Goal: Check status: Check status

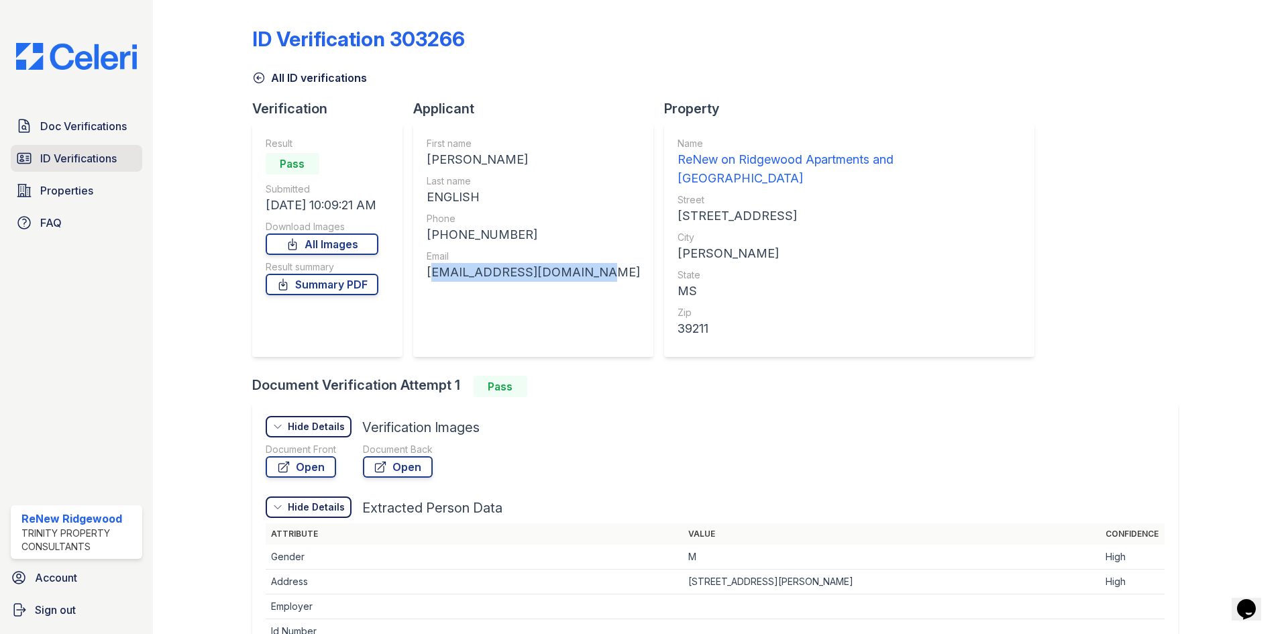
click at [68, 170] on link "ID Verifications" at bounding box center [76, 158] width 131 height 27
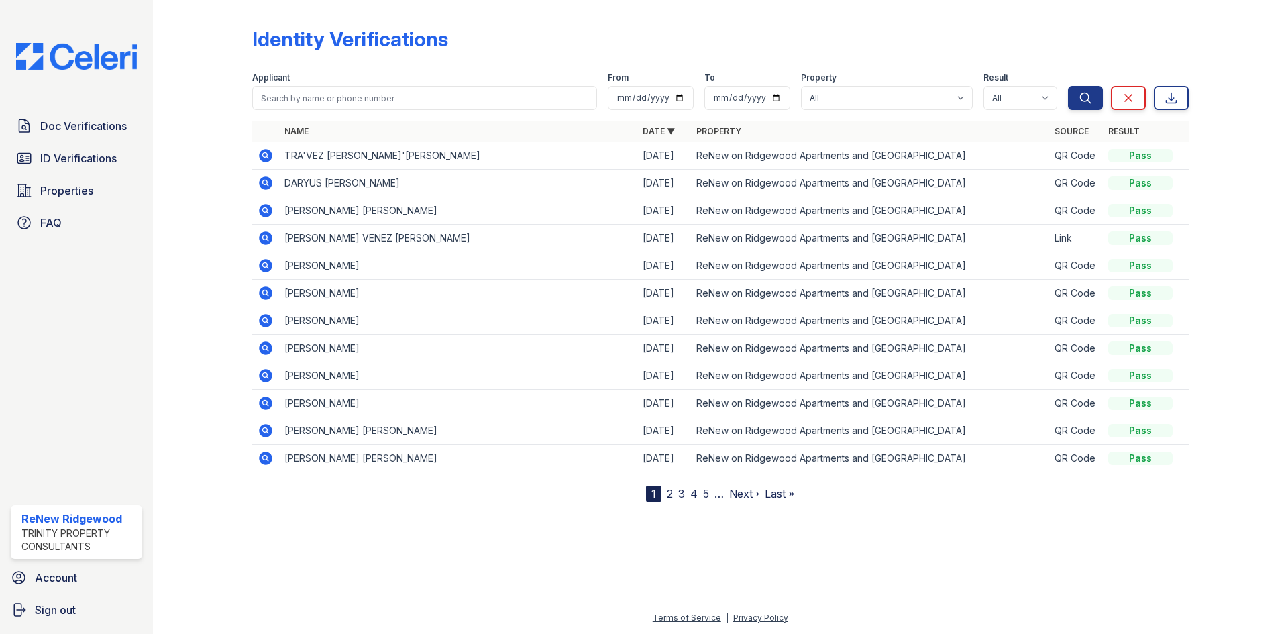
click at [261, 154] on icon at bounding box center [265, 155] width 13 height 13
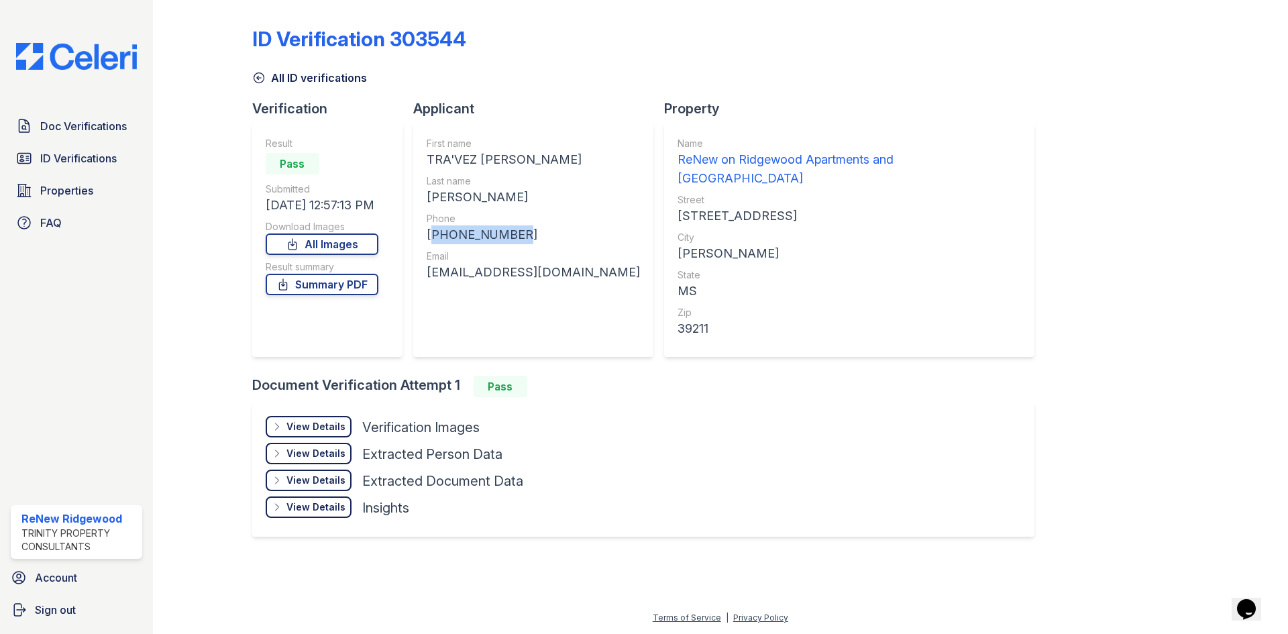
drag, startPoint x: 429, startPoint y: 234, endPoint x: 525, endPoint y: 239, distance: 96.7
click at [525, 239] on div "+16012971955" at bounding box center [533, 234] width 213 height 19
copy div "+16012971955"
drag, startPoint x: 426, startPoint y: 274, endPoint x: 591, endPoint y: 285, distance: 165.4
click at [591, 285] on div "Applicant First name TRA'VEZ RAY'SHUN Last name TAYLOR Phone +16012971955 Email…" at bounding box center [538, 237] width 251 height 276
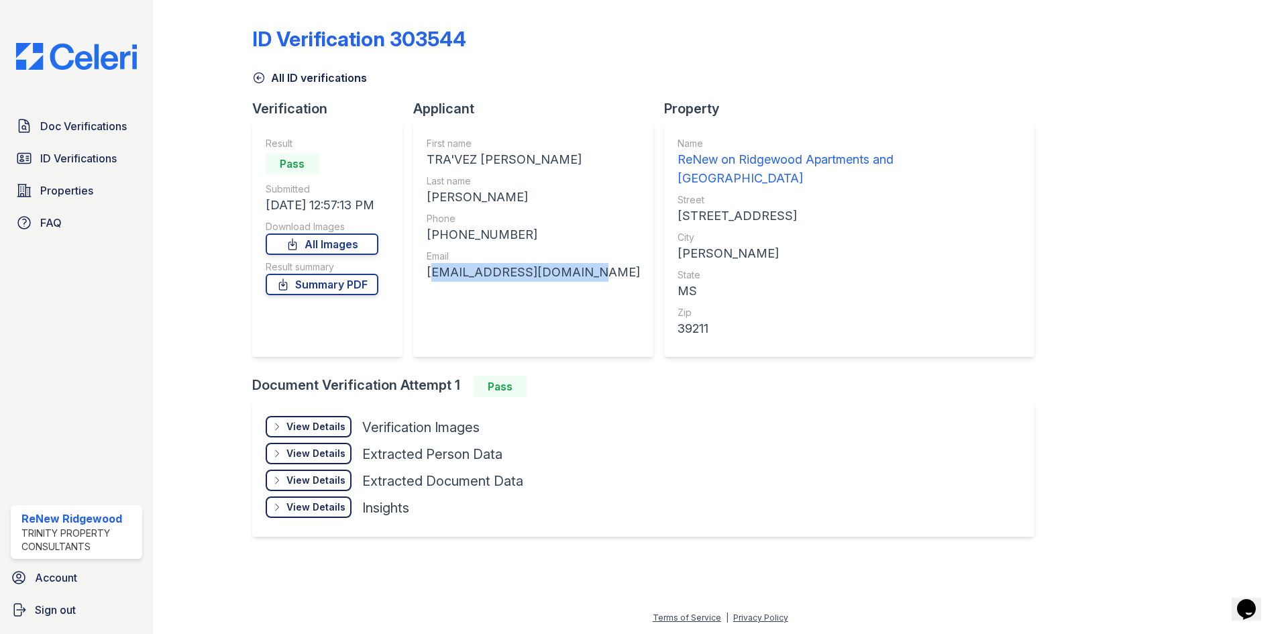
copy div "traveztaylor5@gmail.com"
click at [101, 140] on link "Doc Verifications" at bounding box center [76, 126] width 131 height 27
